Goal: Information Seeking & Learning: Understand process/instructions

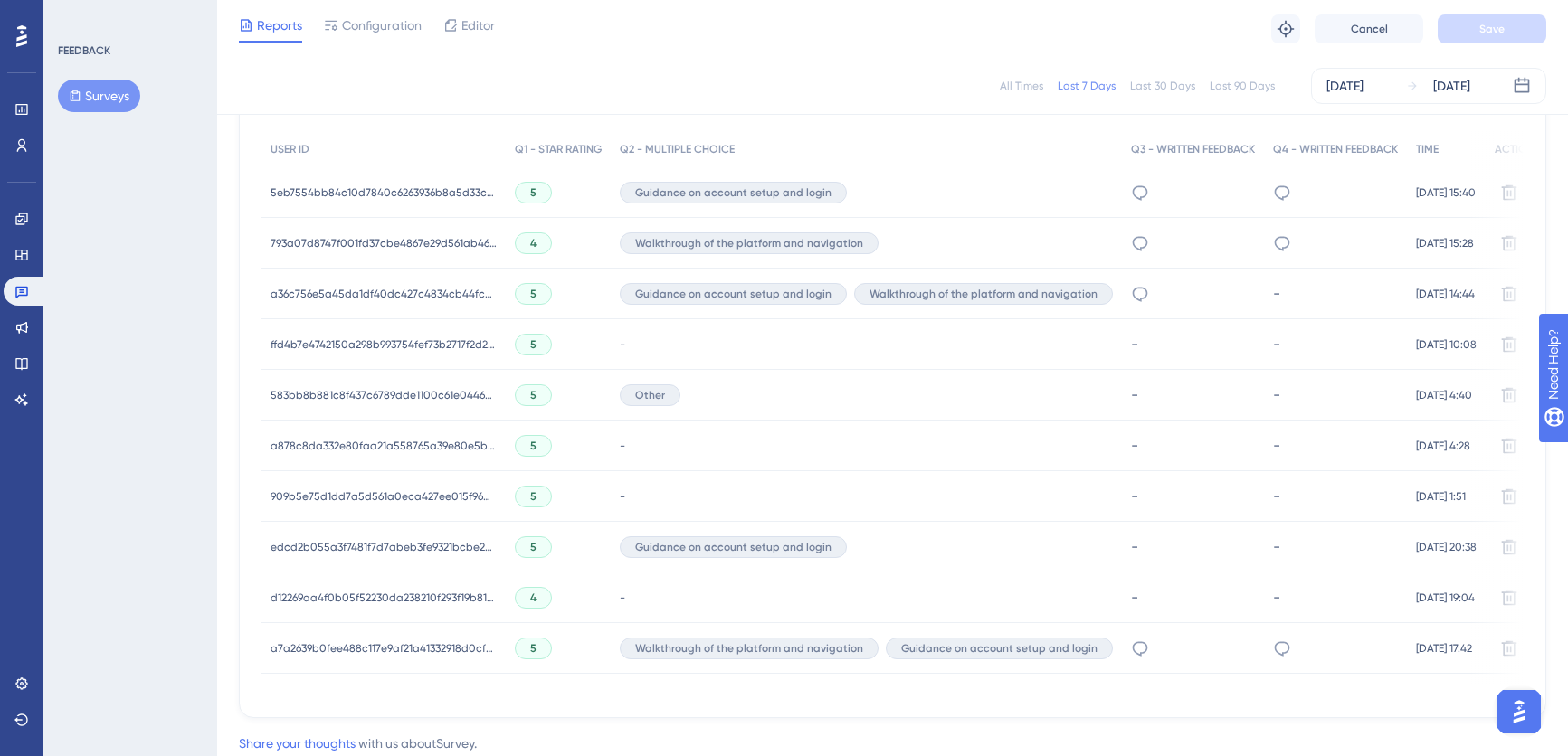
scroll to position [567, 0]
click at [1047, 188] on div "Guidance on account setup and login" at bounding box center [866, 190] width 512 height 51
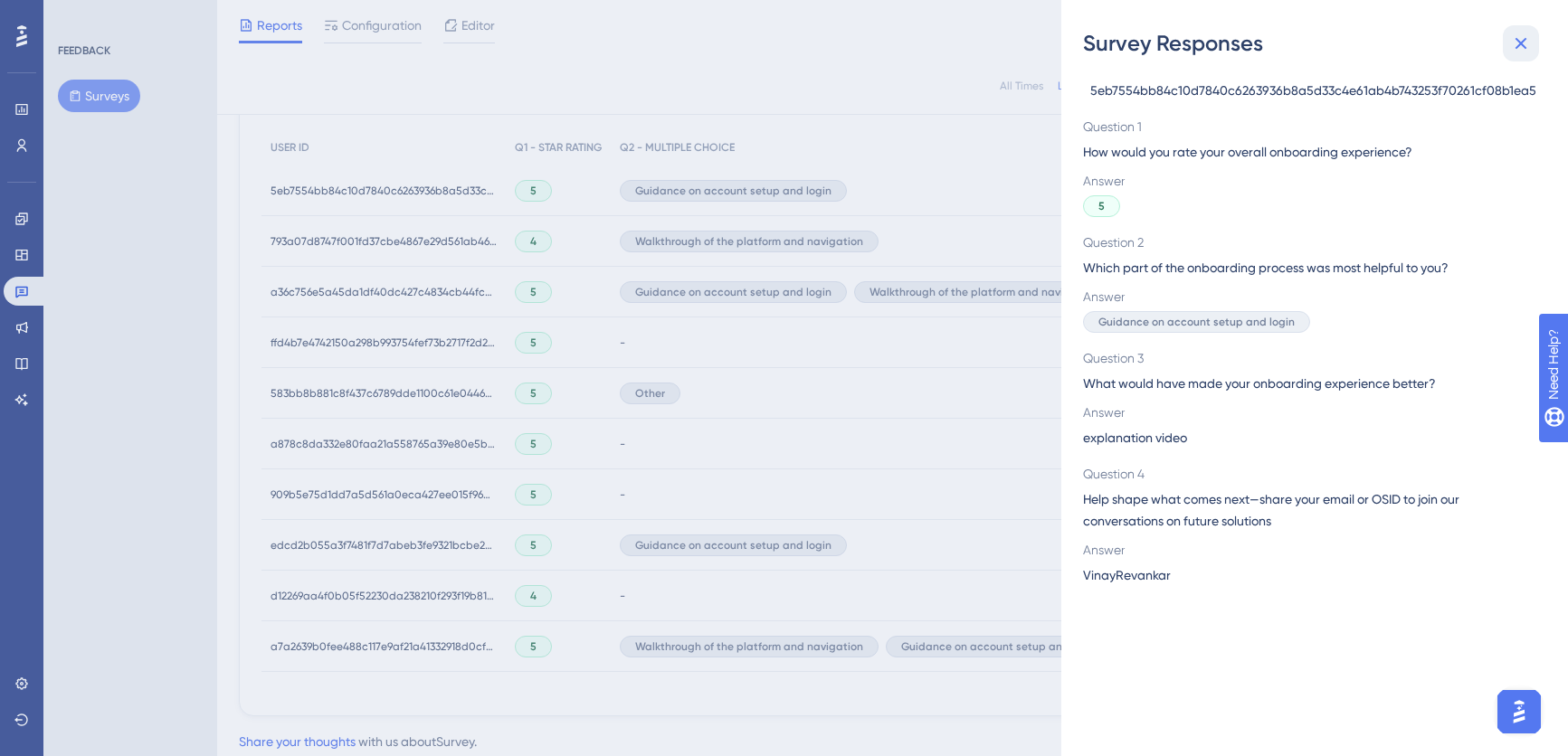
click at [1524, 41] on icon at bounding box center [1521, 43] width 22 height 22
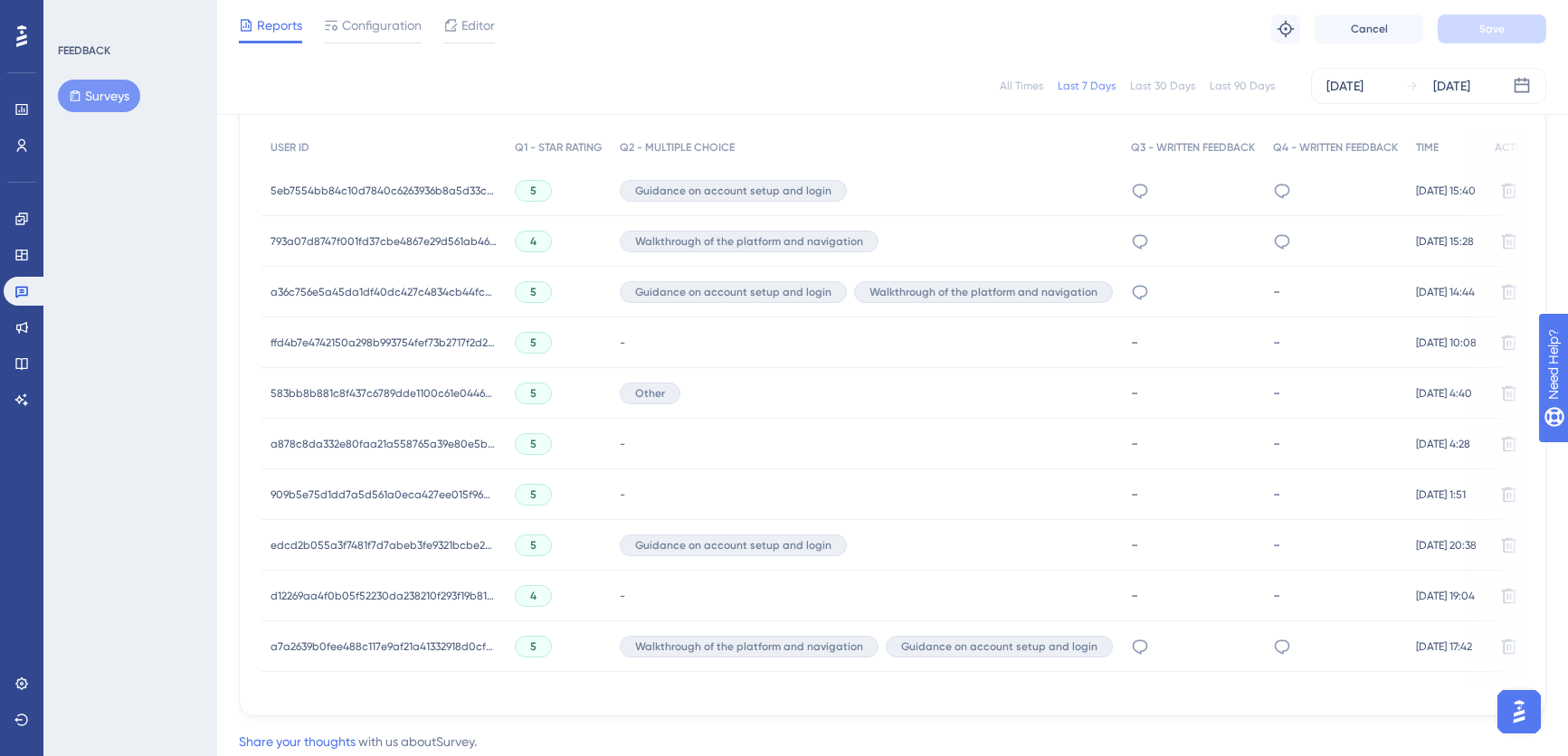
click at [993, 232] on div "Walkthrough of the platform and navigation" at bounding box center [866, 241] width 512 height 51
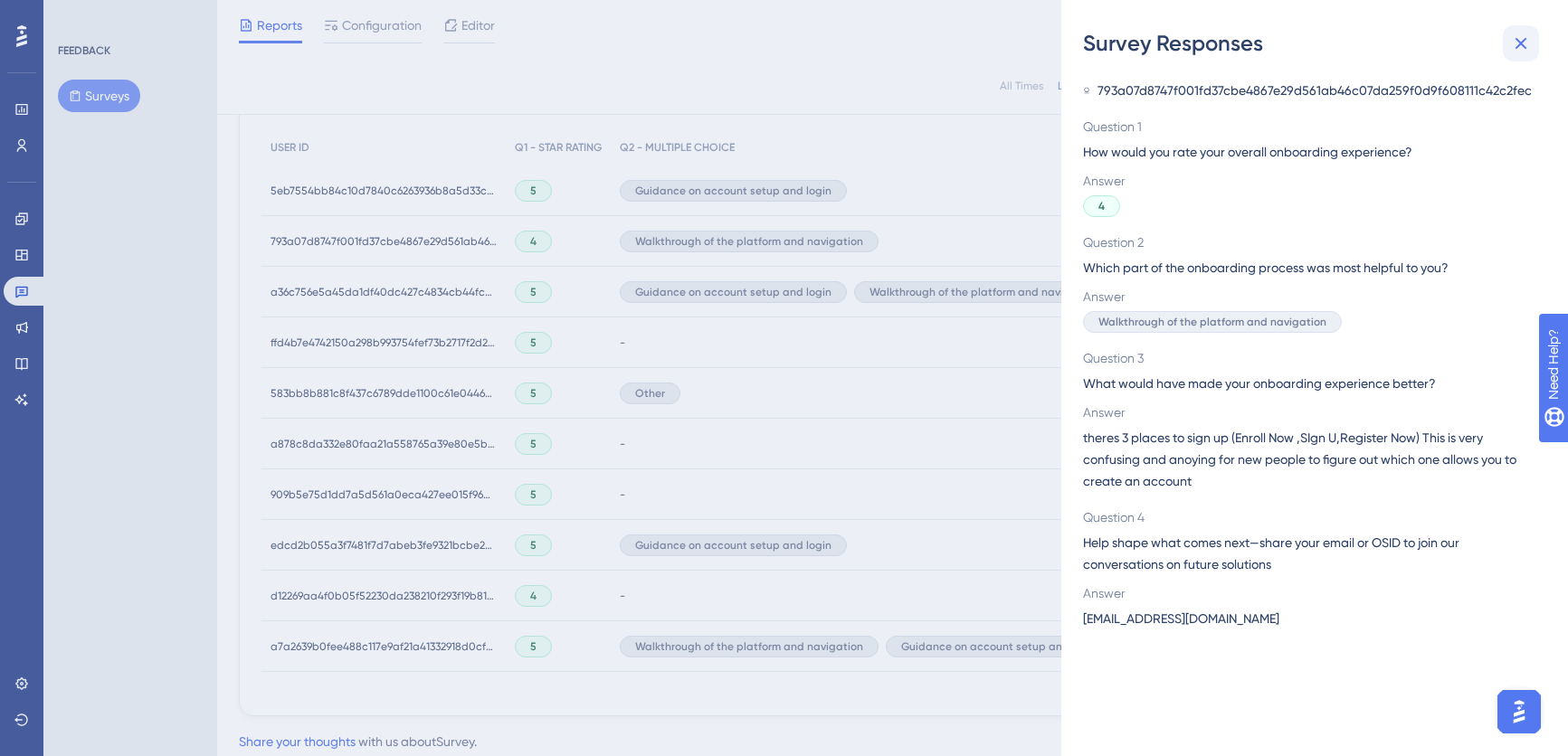
click at [1521, 45] on icon at bounding box center [1521, 43] width 22 height 22
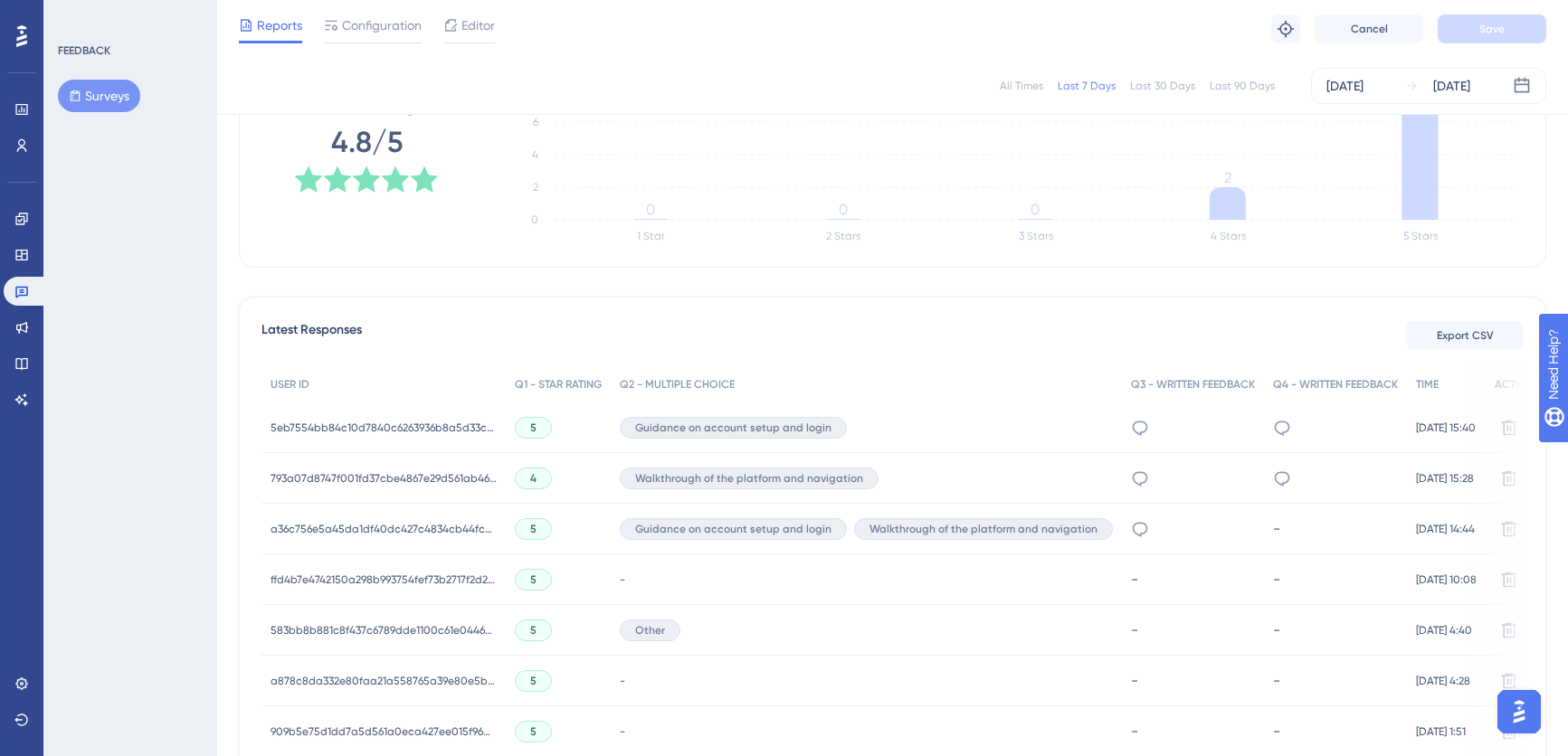
scroll to position [340, 0]
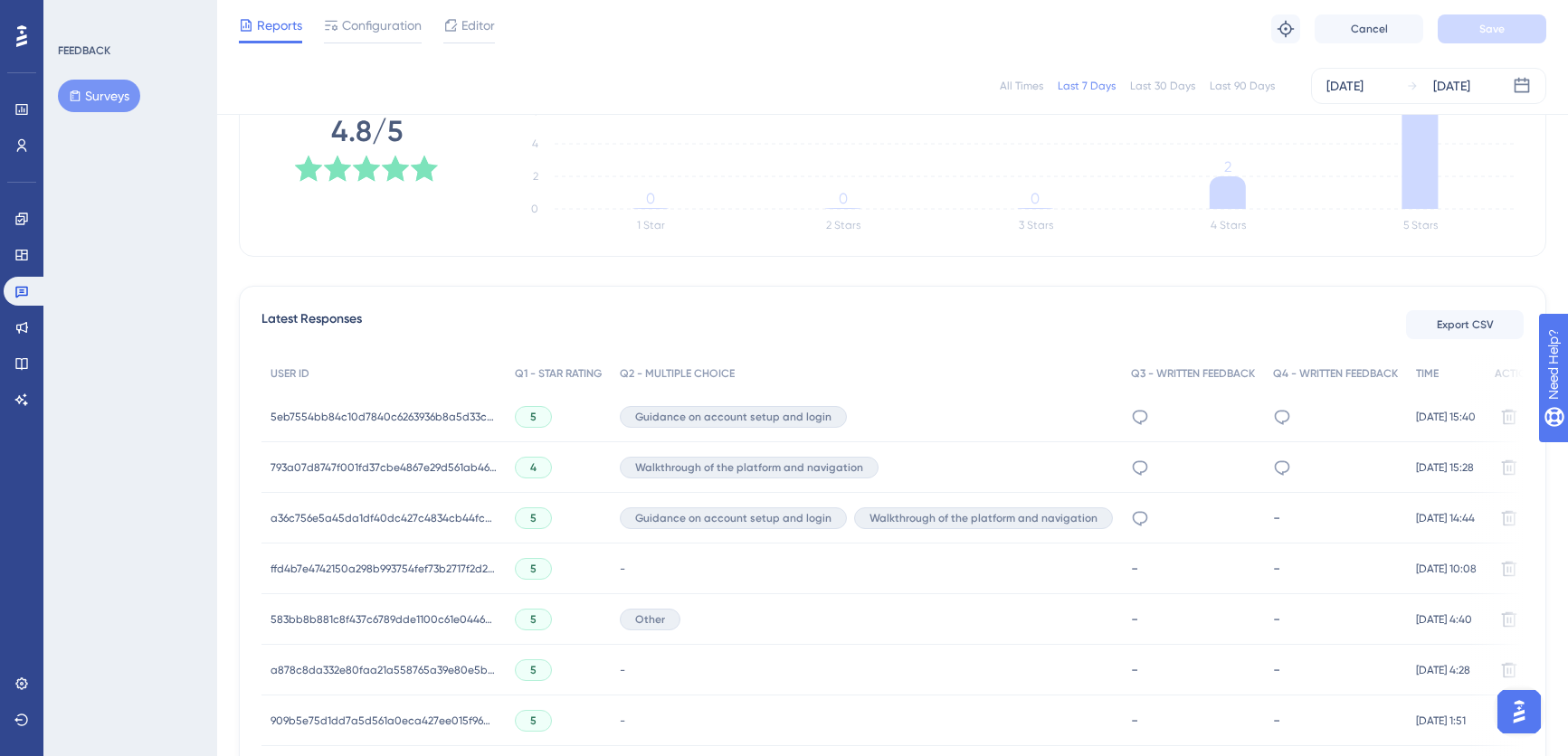
click at [995, 423] on div "Guidance on account setup and login" at bounding box center [866, 417] width 512 height 51
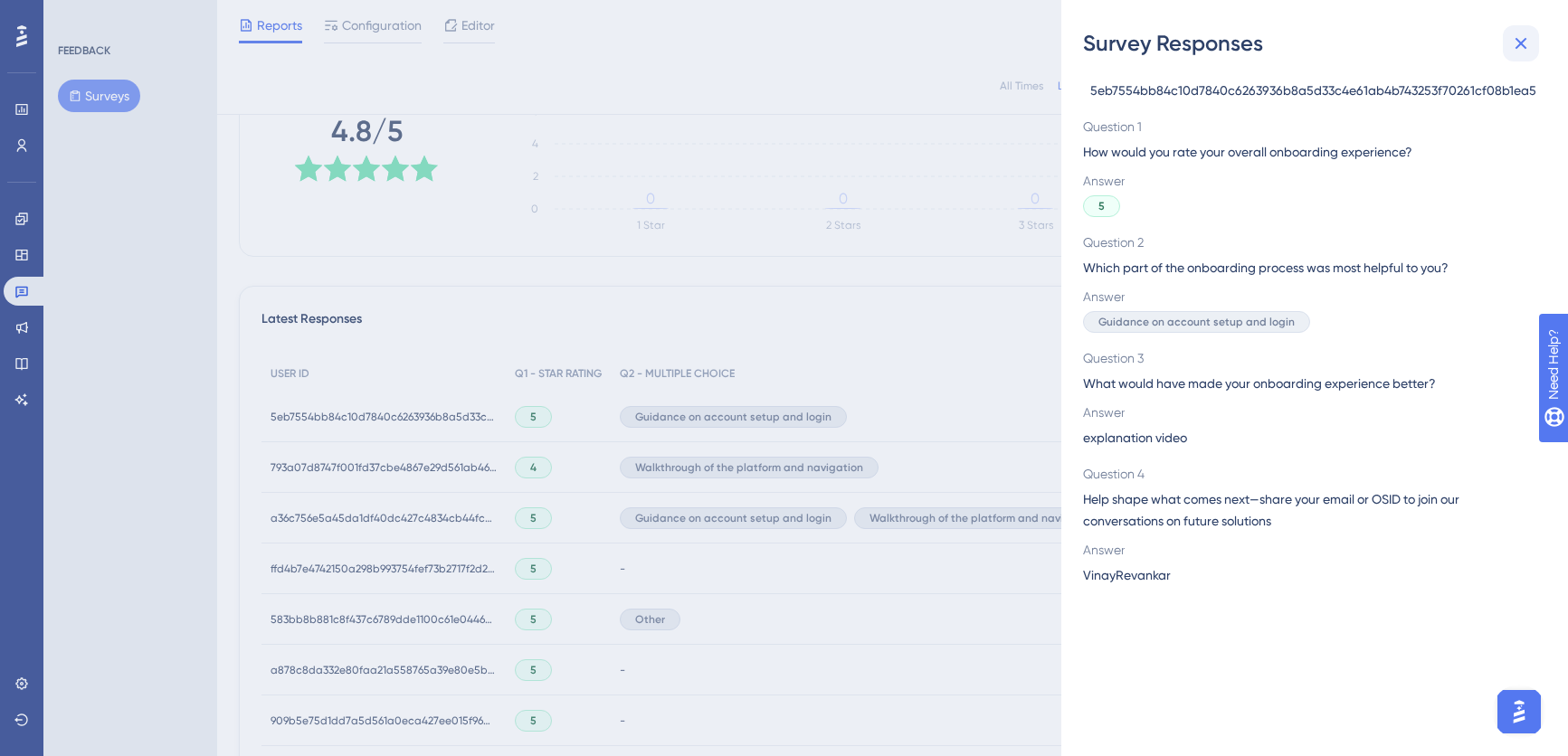
click at [1514, 39] on icon at bounding box center [1521, 43] width 22 height 22
